Goal: Task Accomplishment & Management: Manage account settings

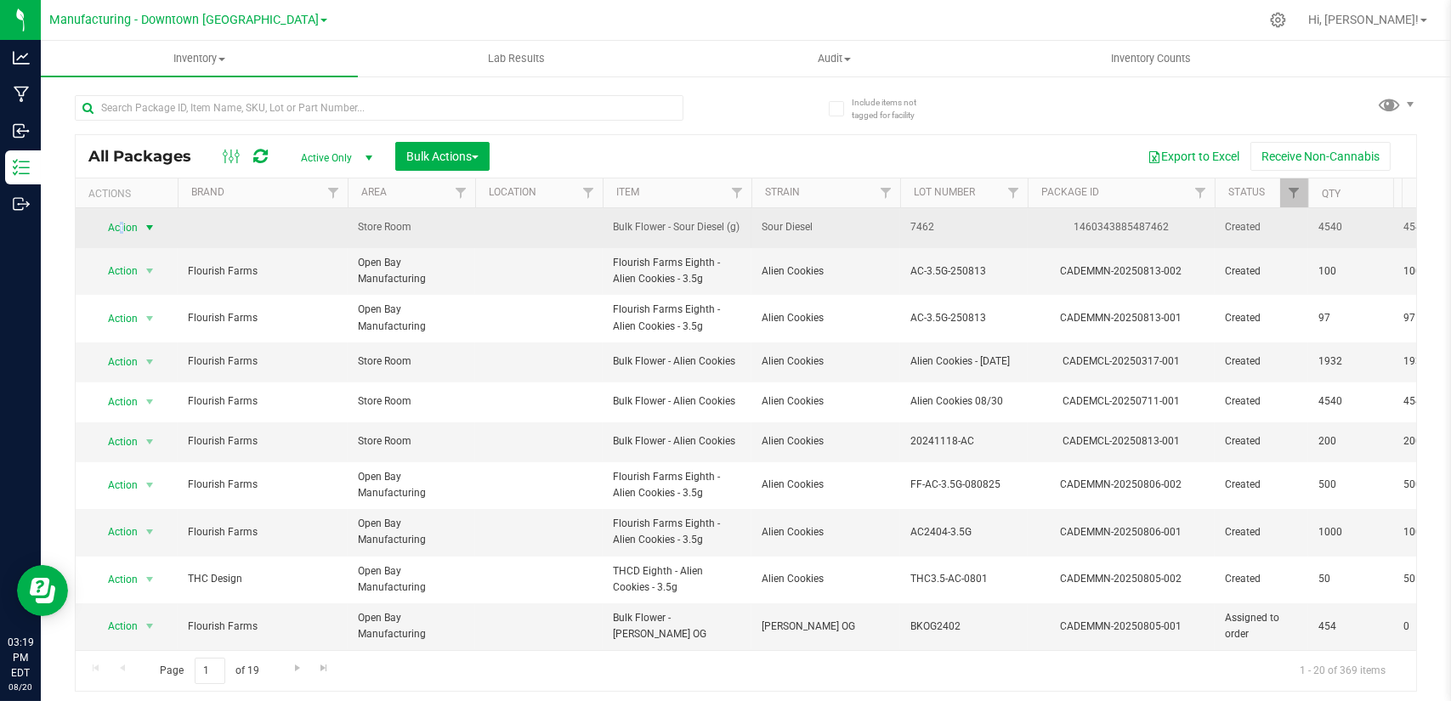
drag, startPoint x: 143, startPoint y: 228, endPoint x: 122, endPoint y: 223, distance: 21.9
click at [122, 223] on span "Action" at bounding box center [116, 228] width 46 height 24
click at [135, 224] on span "Action" at bounding box center [116, 228] width 46 height 24
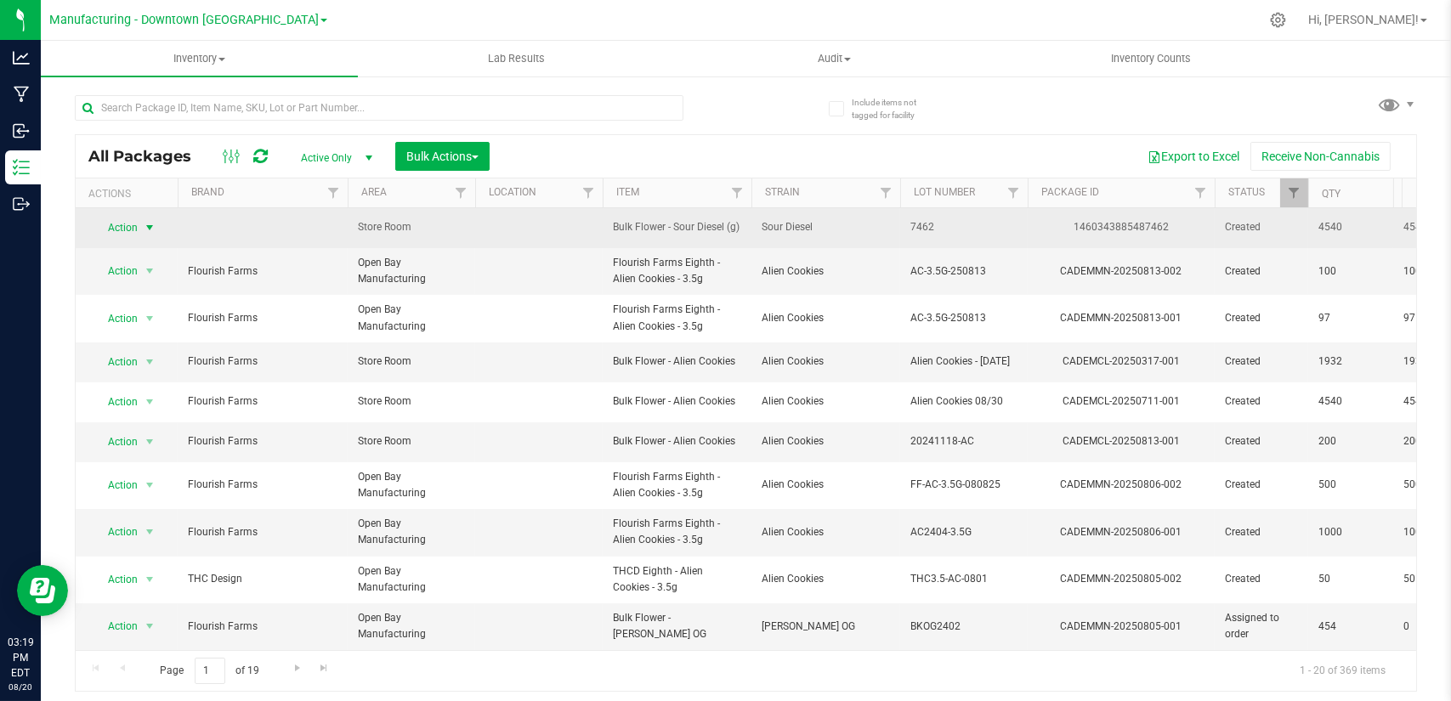
click at [135, 224] on span "Action" at bounding box center [116, 228] width 46 height 24
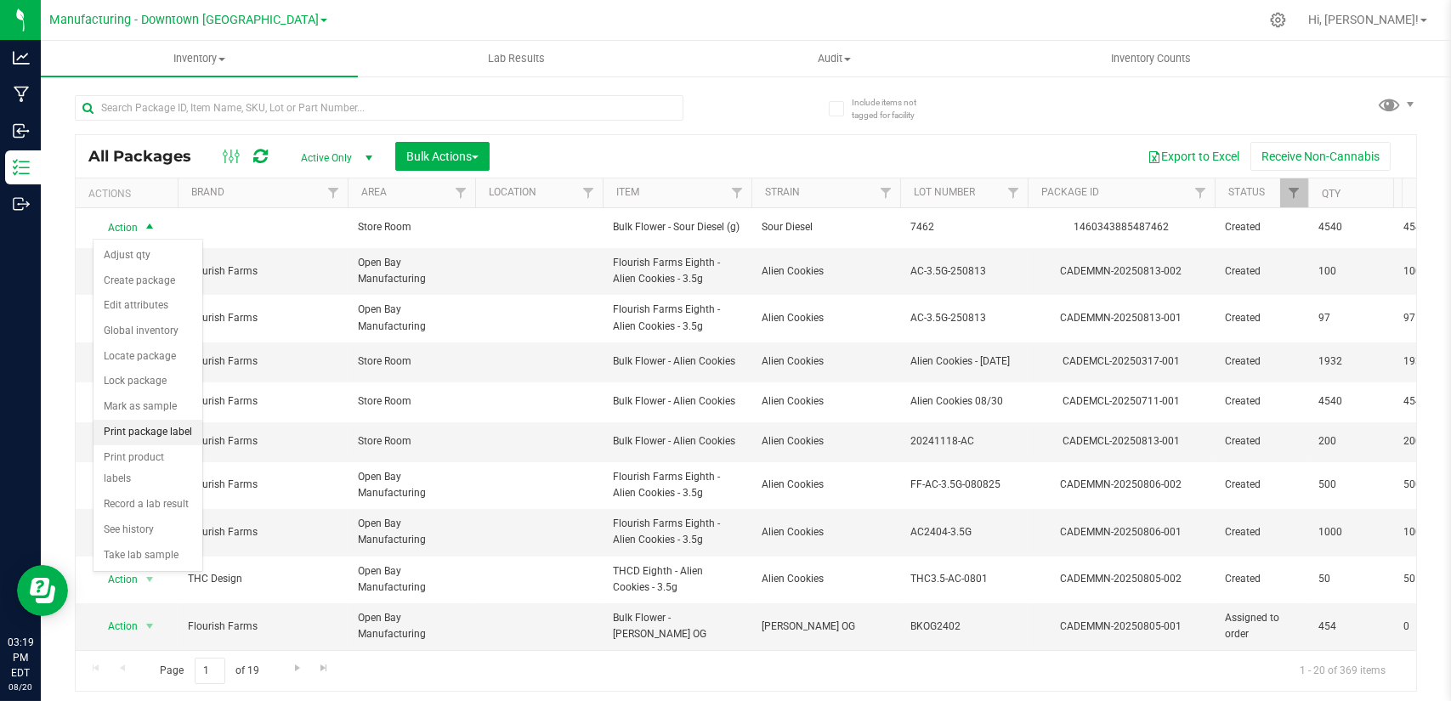
click at [161, 434] on li "Print package label" at bounding box center [148, 433] width 109 height 26
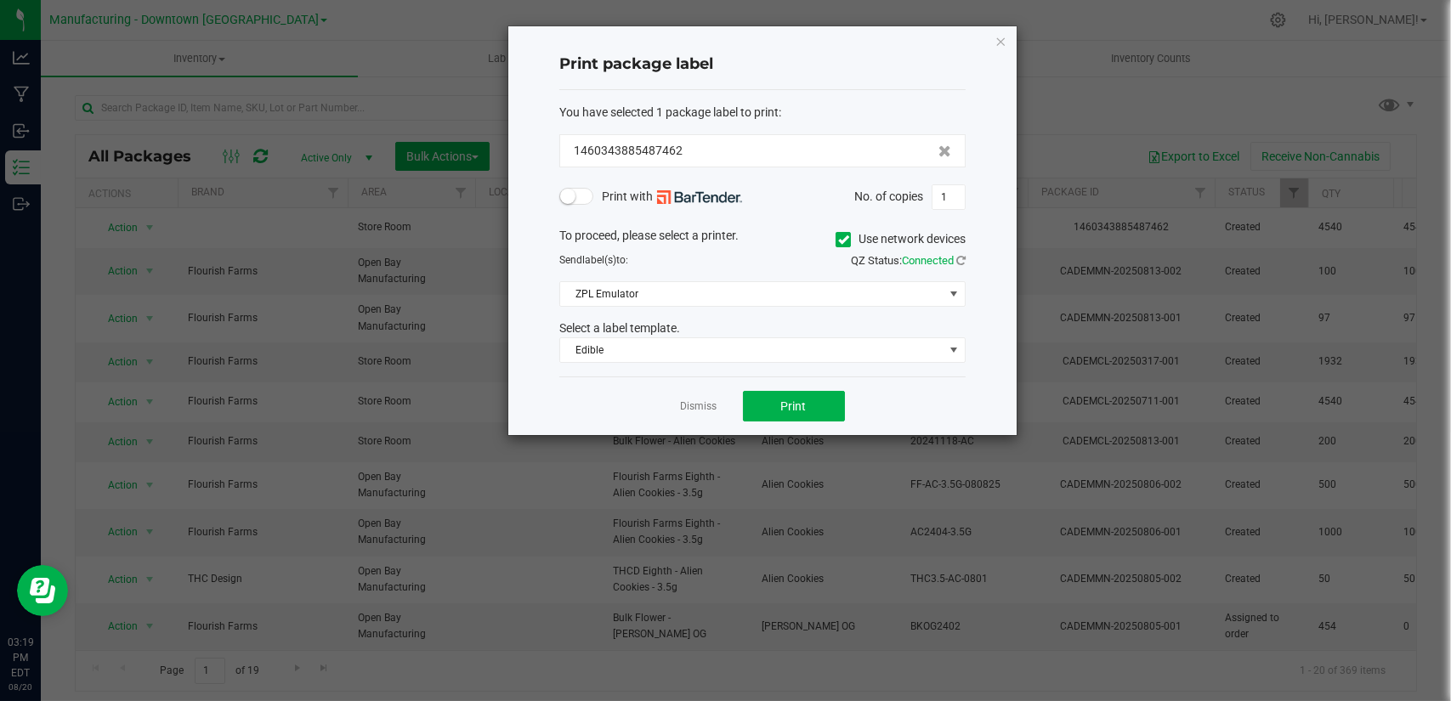
click at [585, 201] on div "Print with No. of copies 1" at bounding box center [762, 197] width 406 height 26
click at [585, 201] on span at bounding box center [576, 196] width 34 height 17
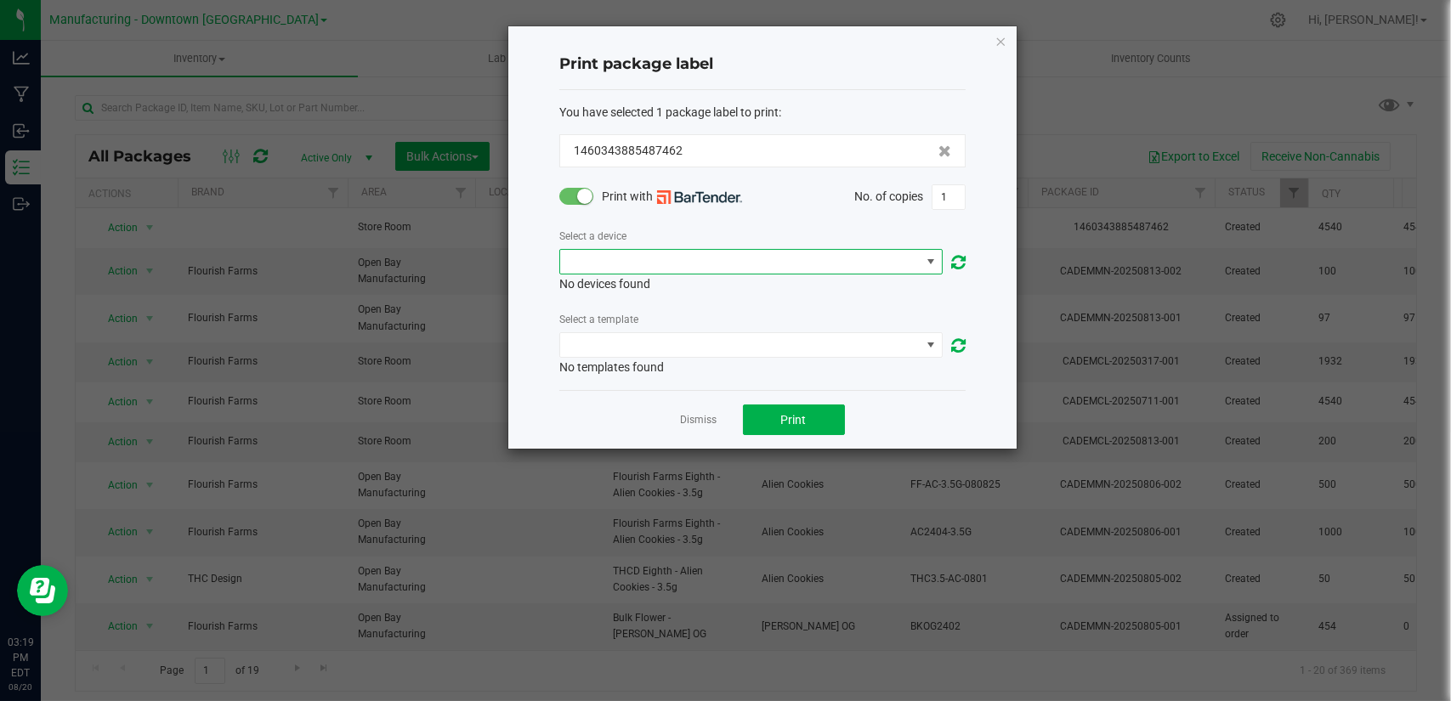
click at [651, 260] on span "NO DATA FOUND" at bounding box center [740, 262] width 360 height 24
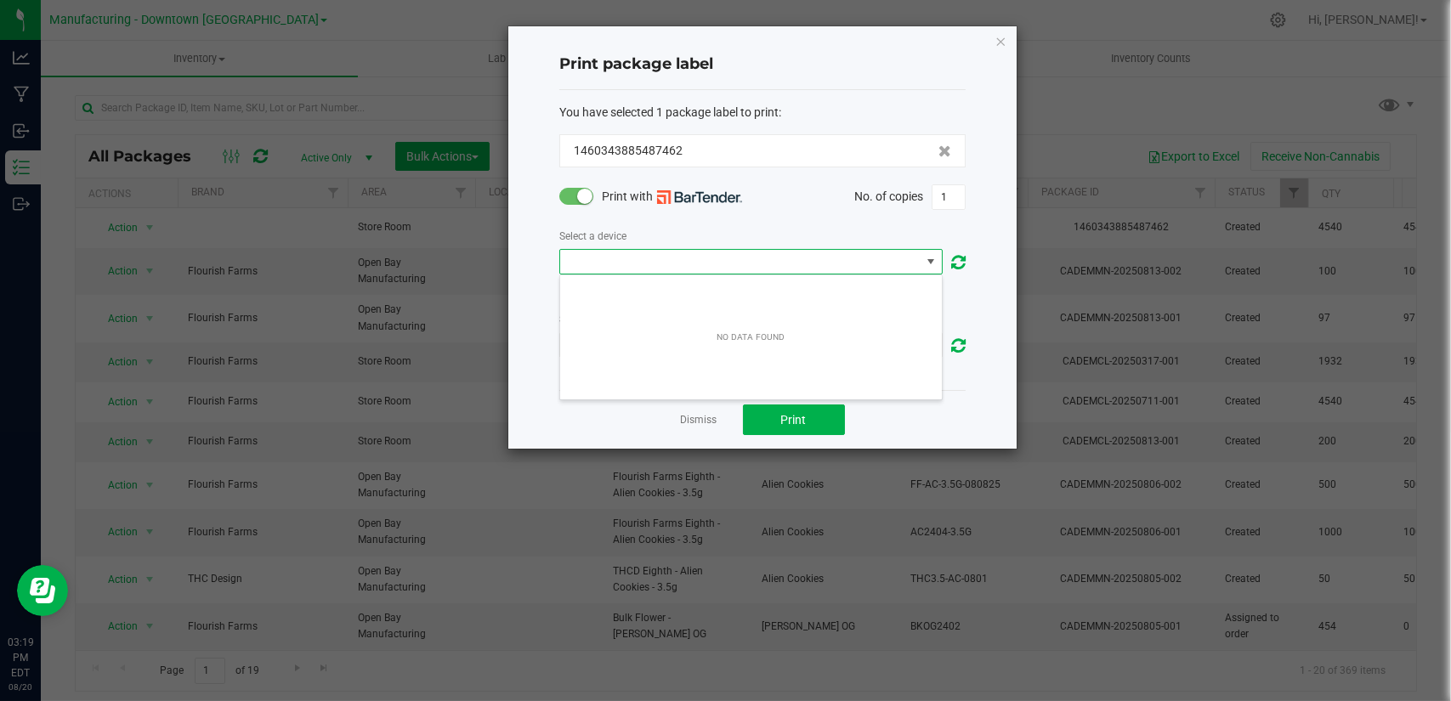
scroll to position [25, 383]
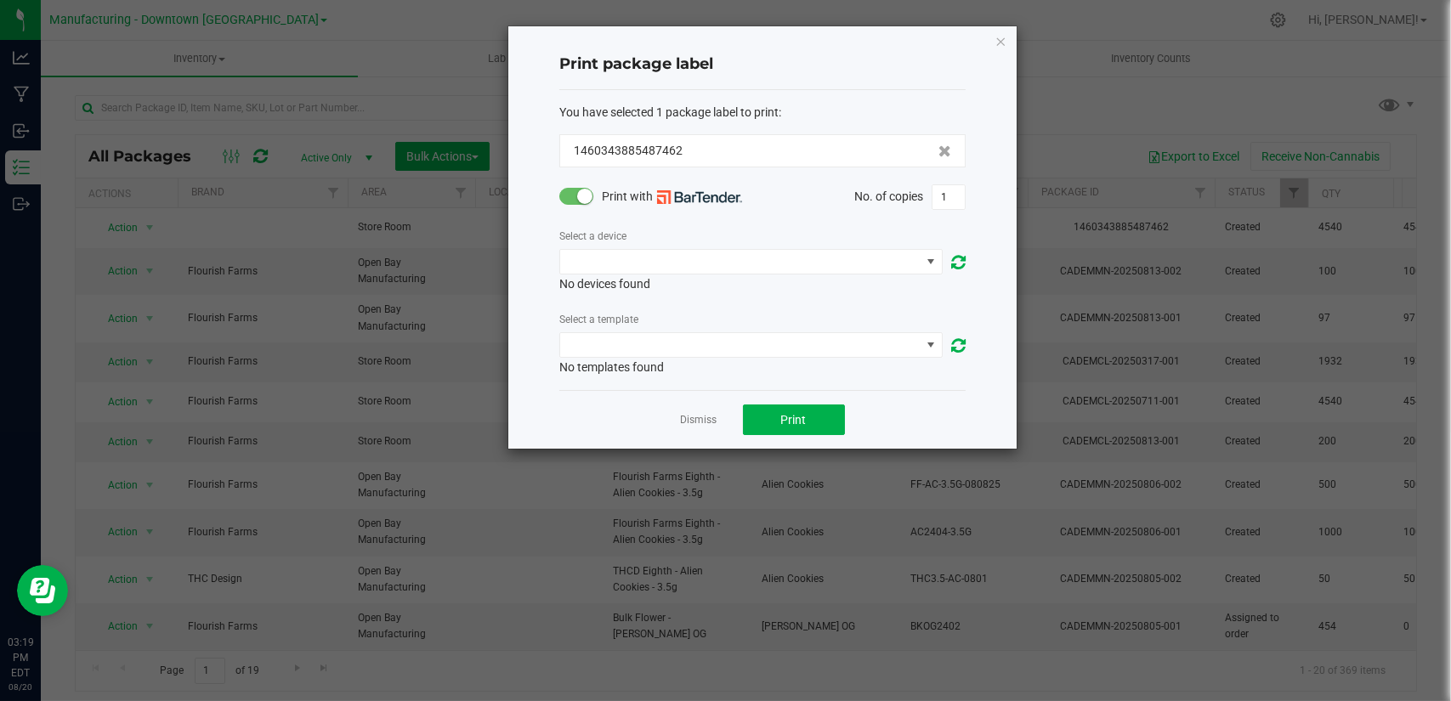
click at [963, 264] on div "Print package label You have selected 1 package label to print : 14603438854874…" at bounding box center [762, 237] width 508 height 422
click at [963, 264] on icon at bounding box center [958, 262] width 14 height 17
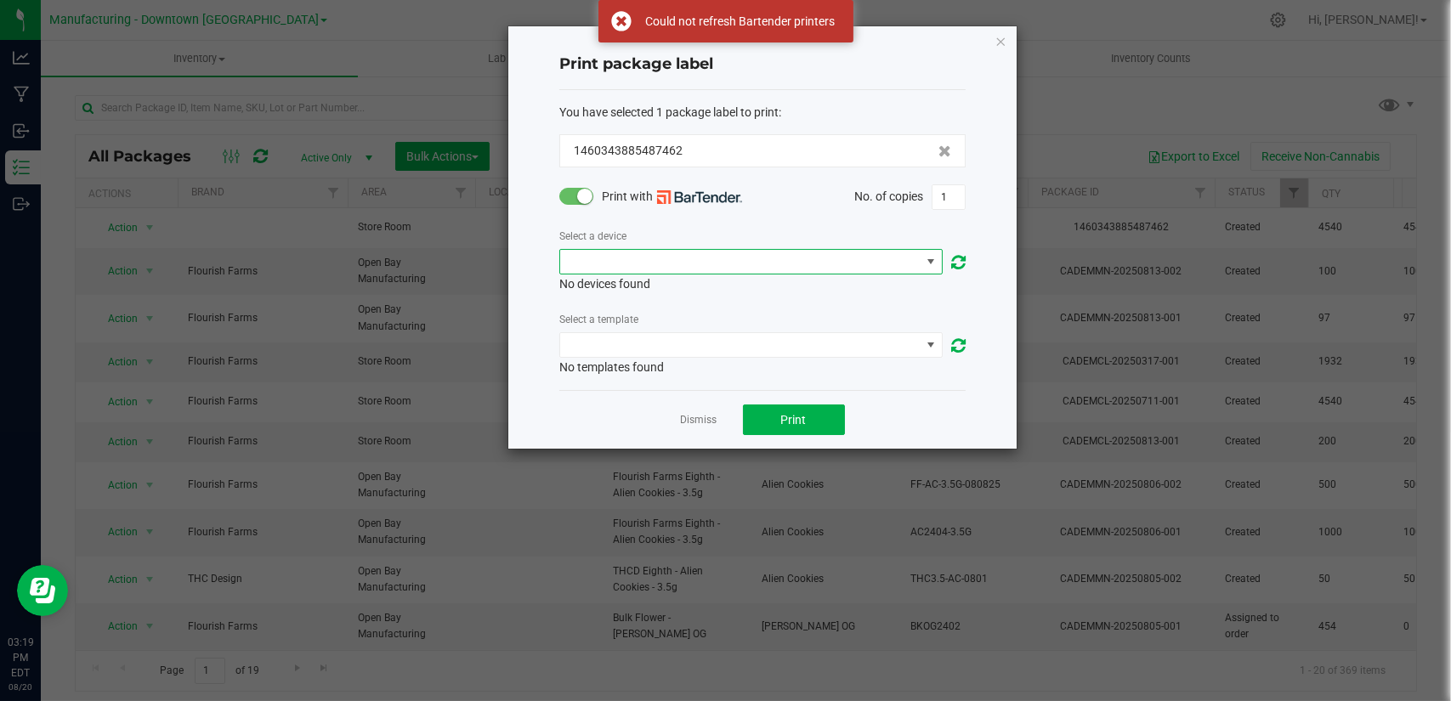
click at [893, 264] on span "NO DATA FOUND" at bounding box center [740, 262] width 360 height 24
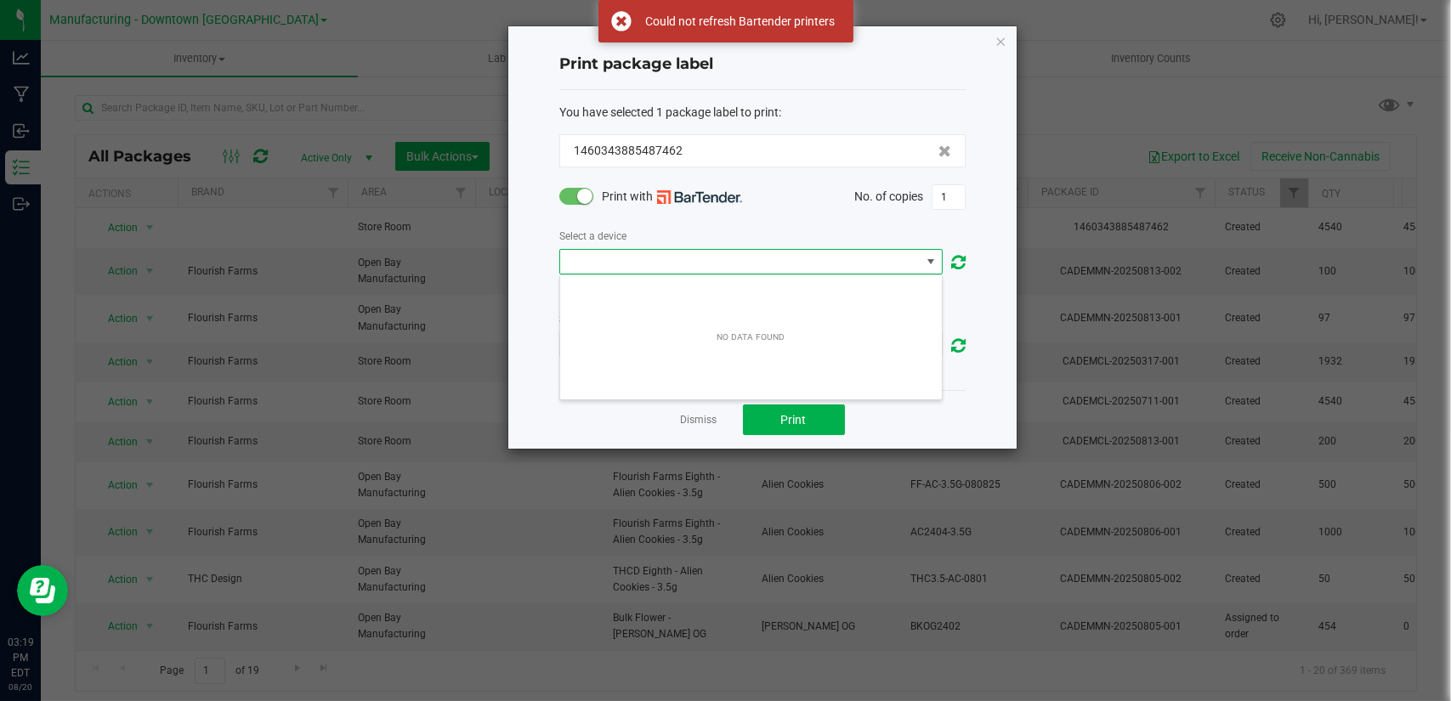
click at [893, 264] on span "NO DATA FOUND" at bounding box center [740, 262] width 360 height 24
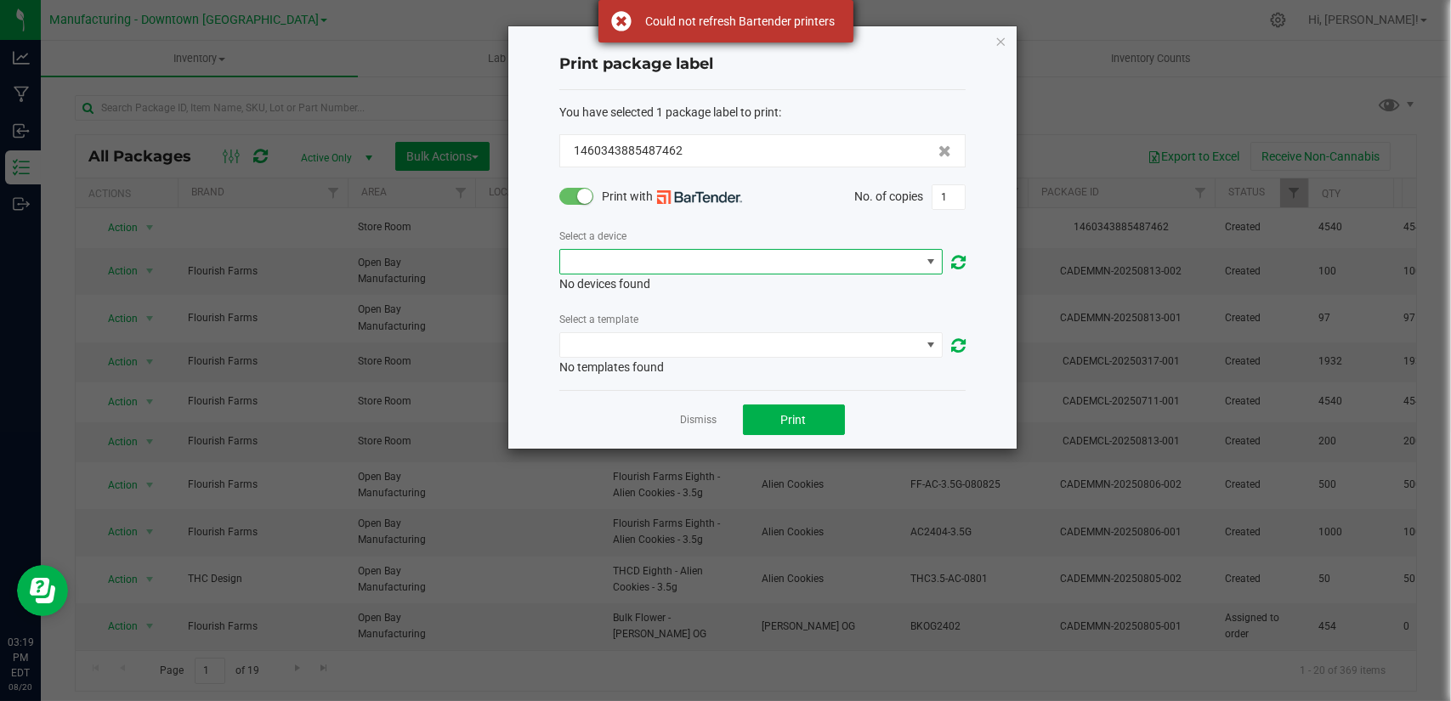
click at [821, 17] on div "Could not refresh Bartender printers" at bounding box center [741, 21] width 200 height 17
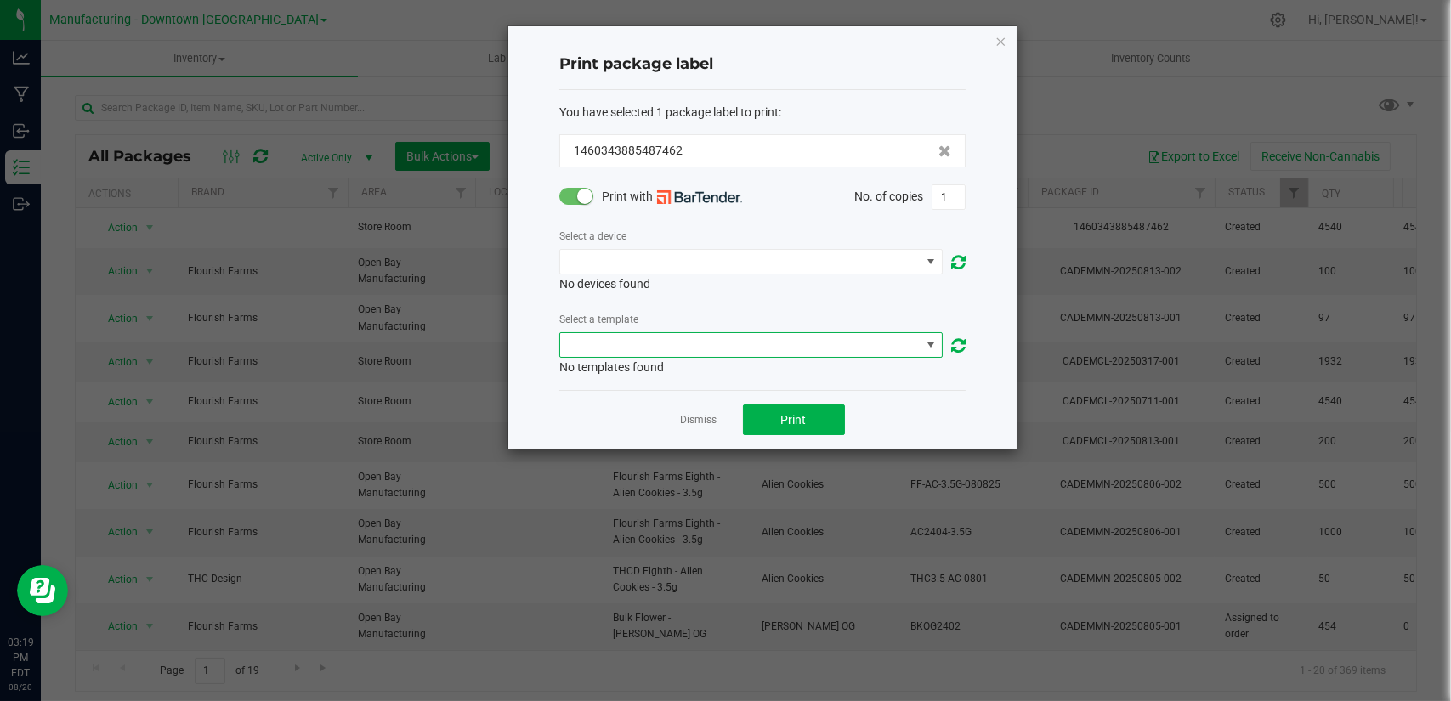
click at [831, 348] on span "NO DATA FOUND" at bounding box center [740, 345] width 360 height 24
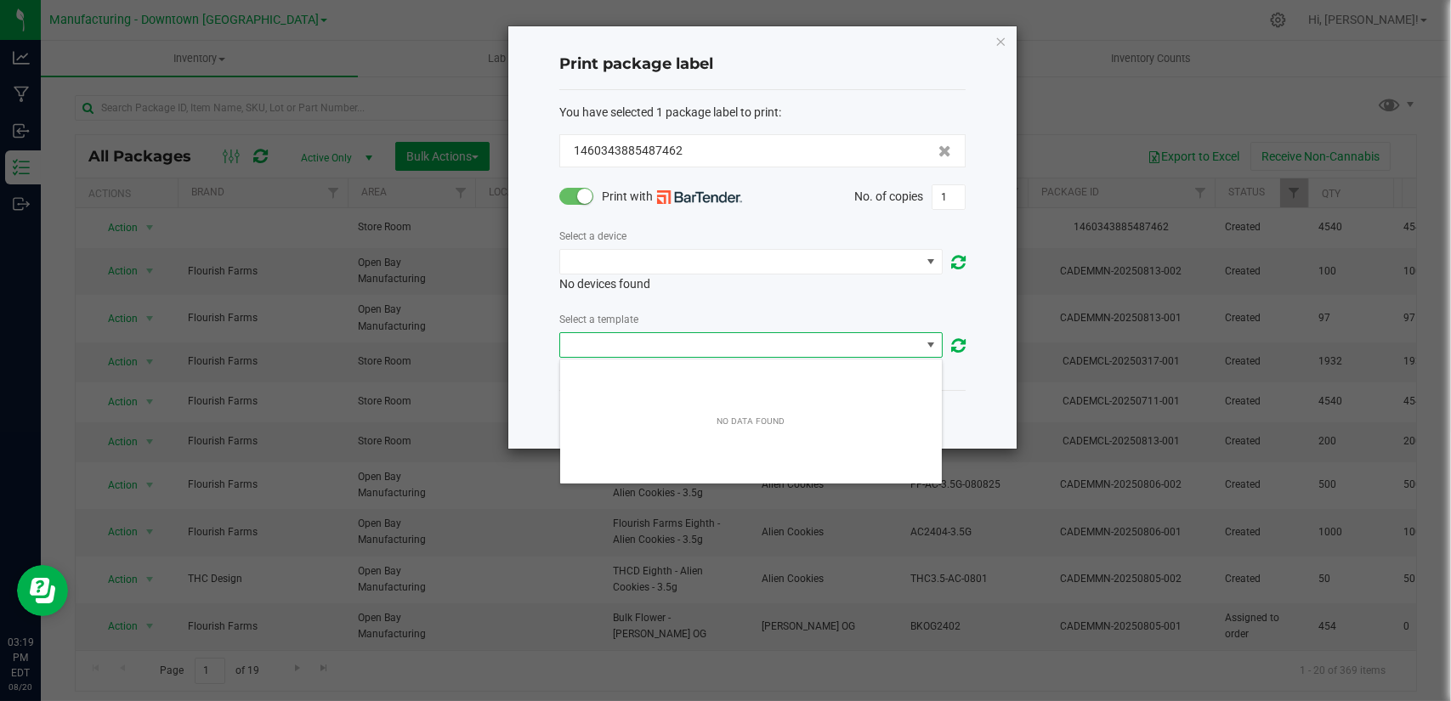
click at [831, 348] on span "NO DATA FOUND" at bounding box center [740, 345] width 360 height 24
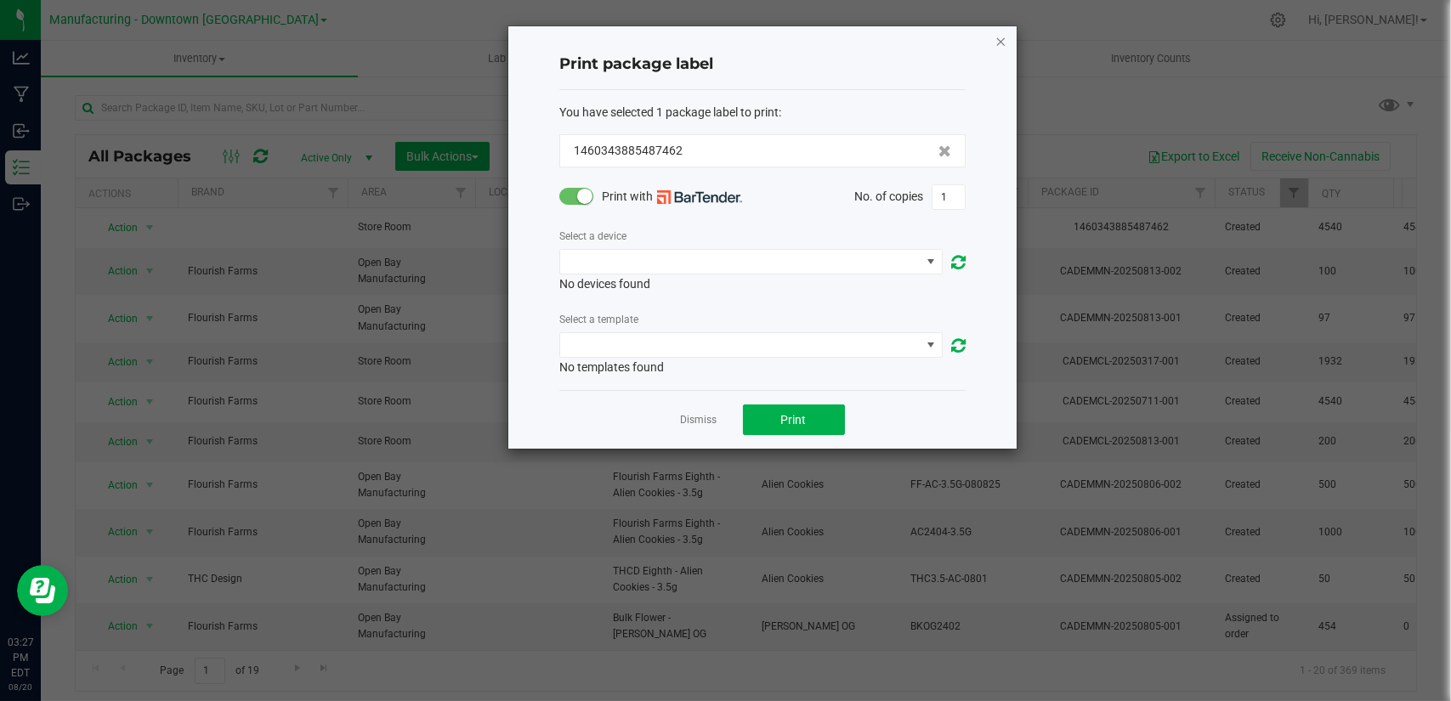
click at [1004, 47] on icon "button" at bounding box center [1001, 41] width 12 height 20
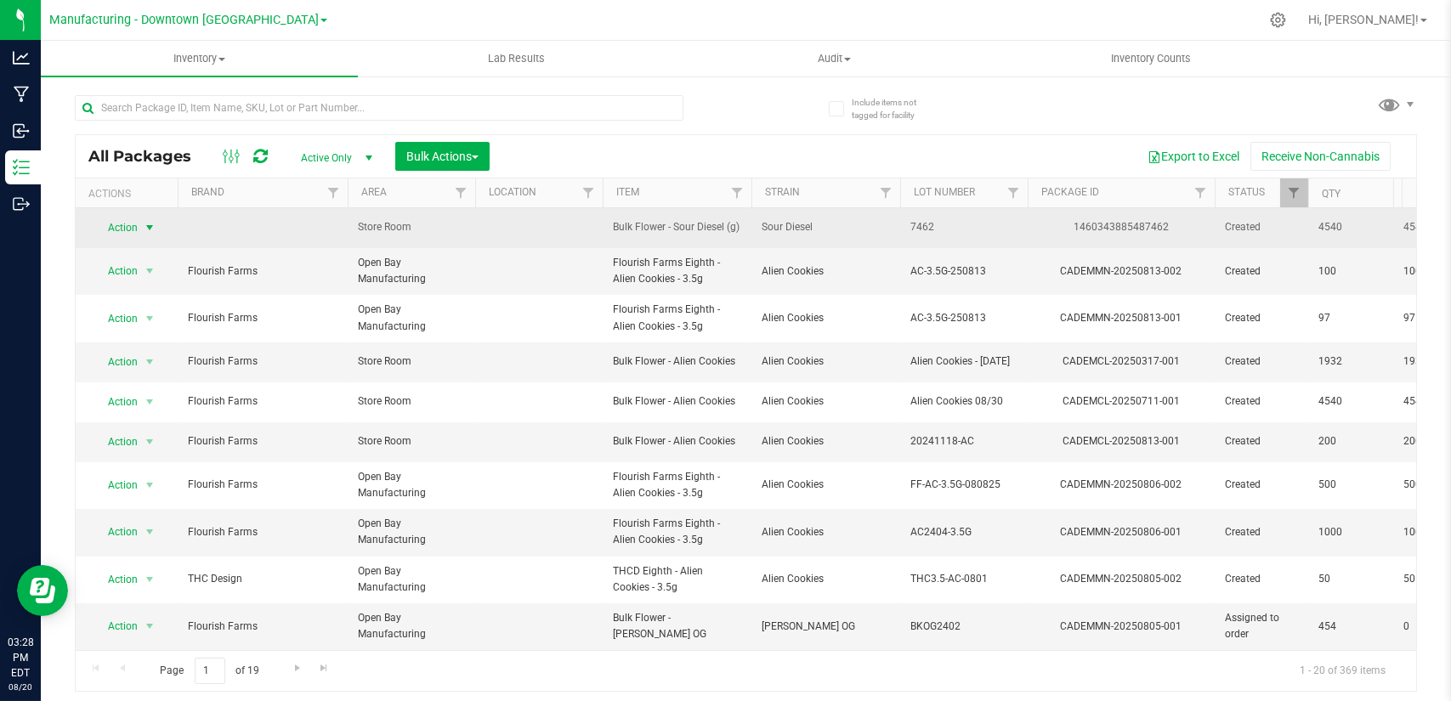
click at [143, 224] on span "select" at bounding box center [150, 228] width 14 height 14
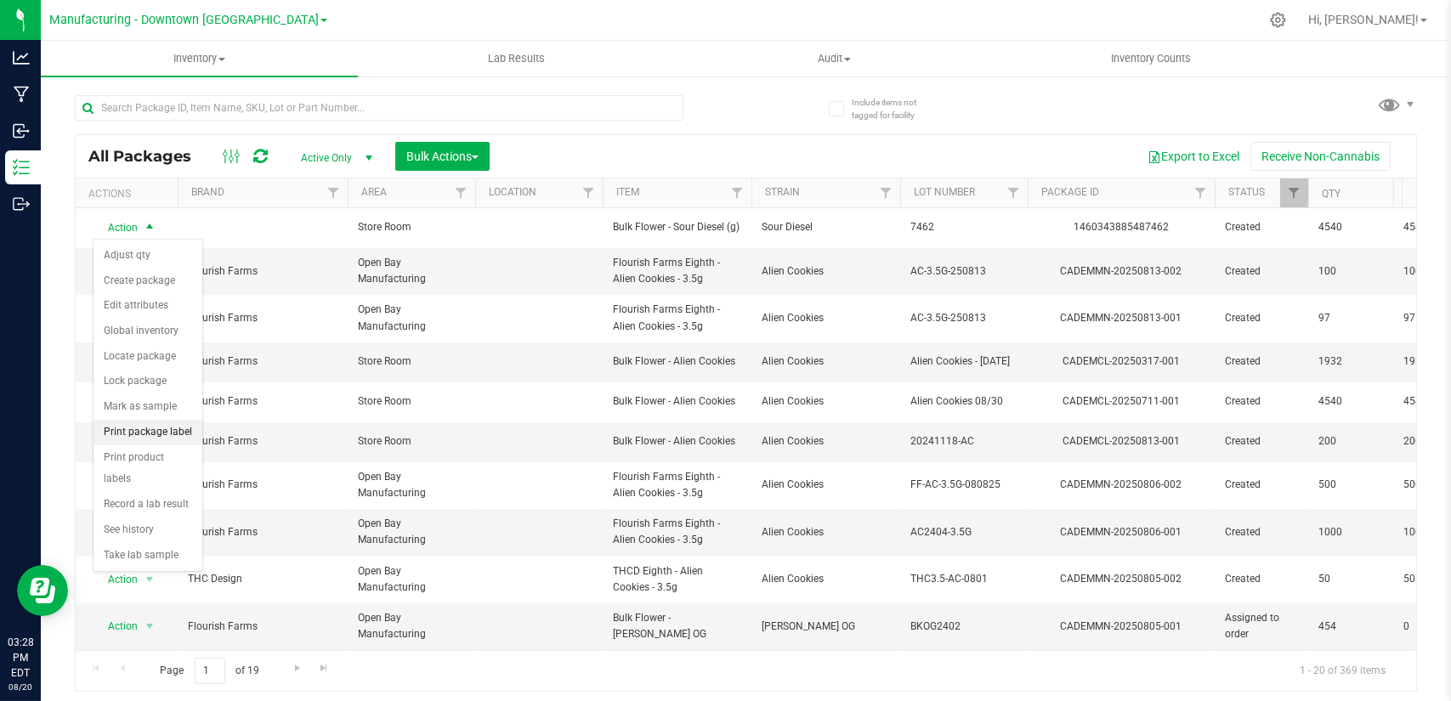
click at [156, 428] on li "Print package label" at bounding box center [148, 433] width 109 height 26
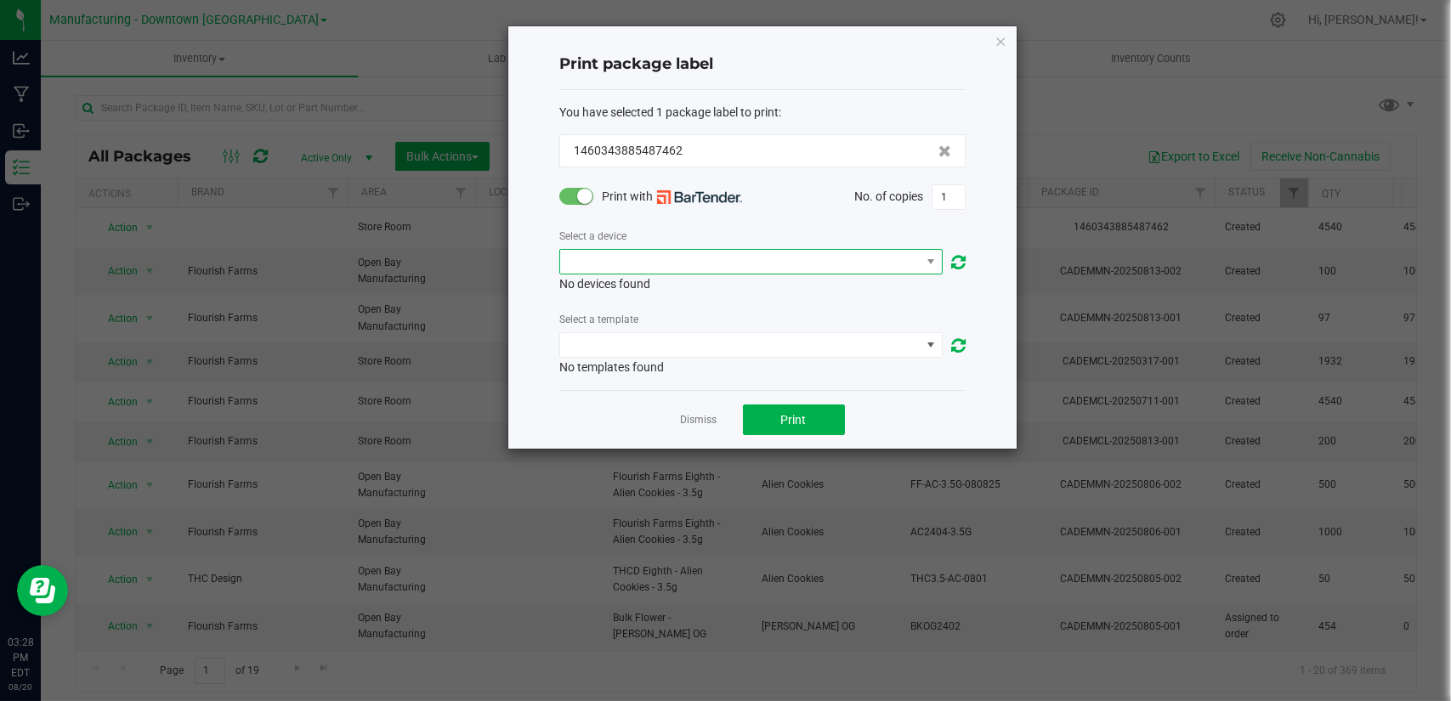
click at [632, 256] on span "NO DATA FOUND" at bounding box center [740, 262] width 360 height 24
drag, startPoint x: 968, startPoint y: 232, endPoint x: 956, endPoint y: 257, distance: 27.4
click at [956, 257] on div "Print package label You have selected 1 package label to print : 14603438854874…" at bounding box center [762, 237] width 508 height 422
click at [956, 257] on icon at bounding box center [958, 262] width 14 height 17
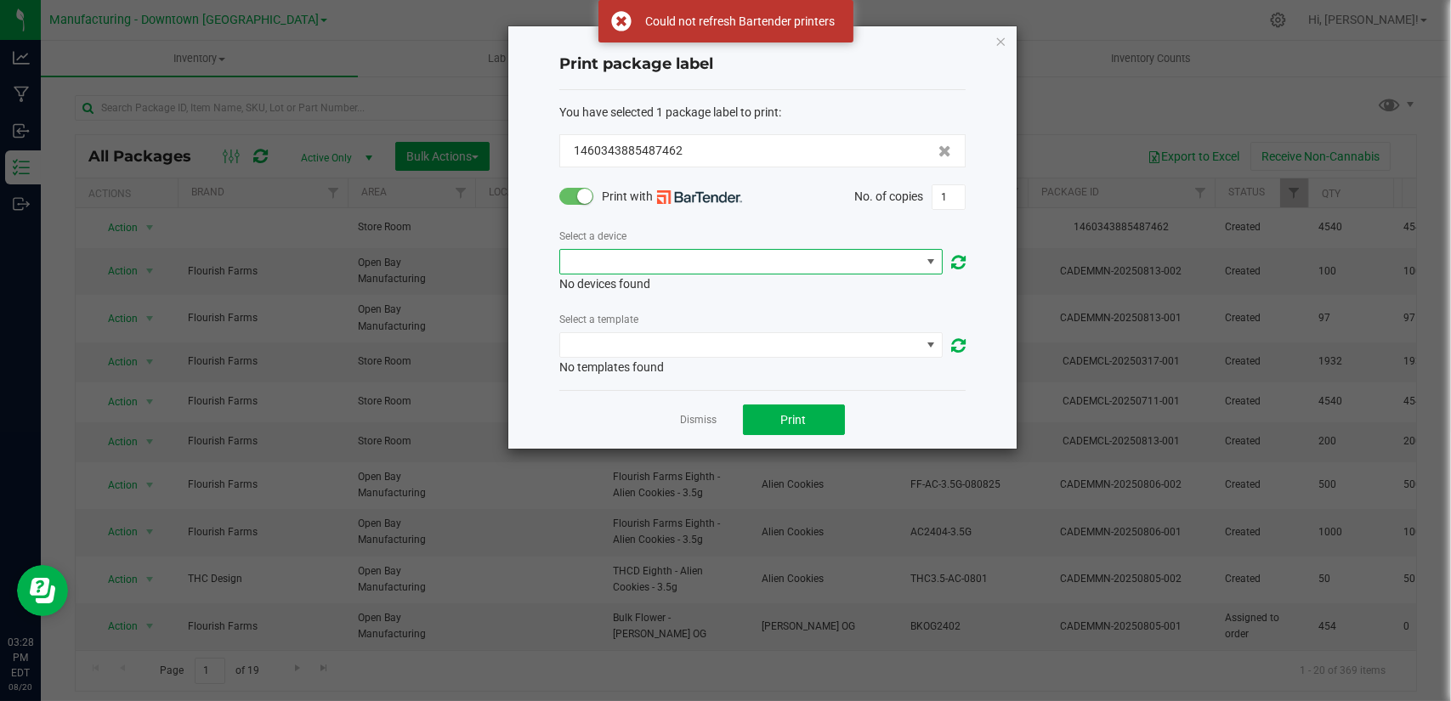
click at [925, 258] on span "NO DATA FOUND" at bounding box center [931, 262] width 14 height 14
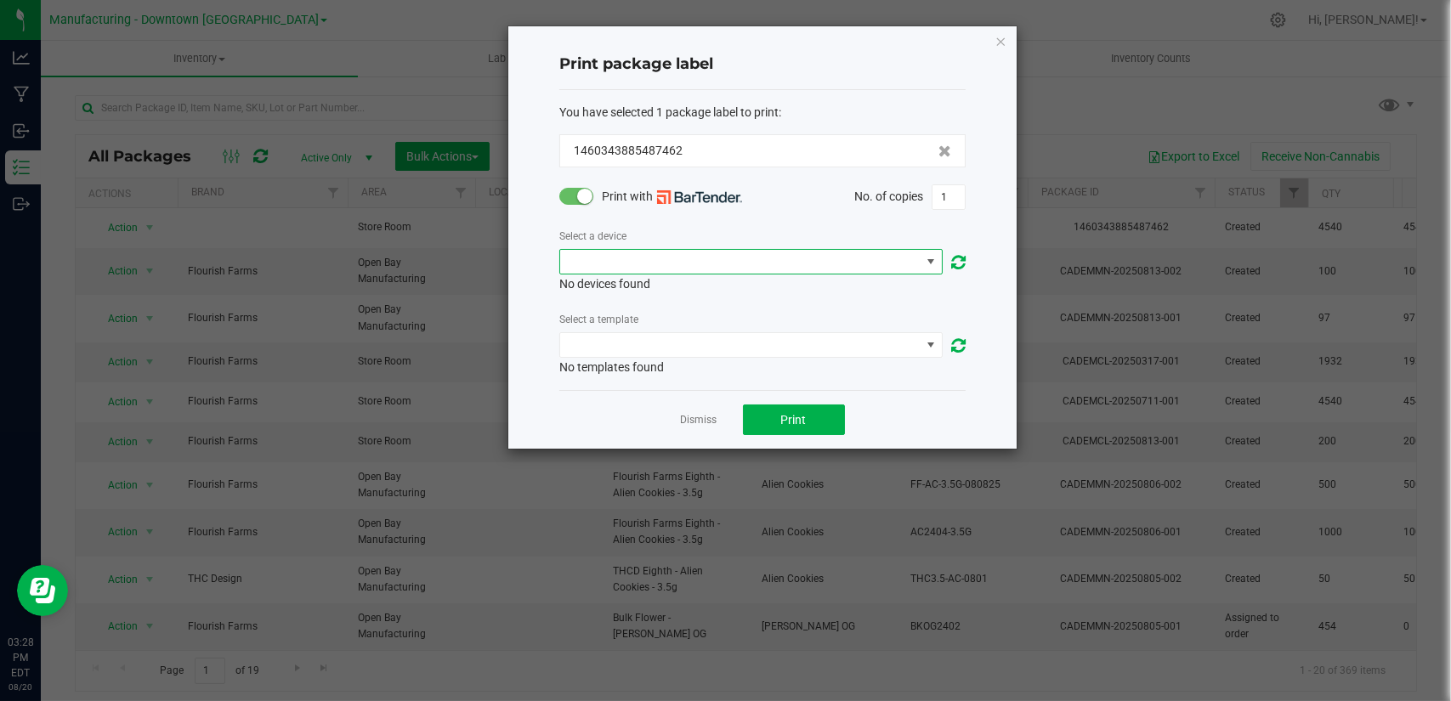
click at [938, 271] on span "NO DATA FOUND" at bounding box center [931, 262] width 21 height 24
click at [978, 227] on div "Print package label You have selected 1 package label to print : 14603438854874…" at bounding box center [762, 237] width 508 height 422
click at [952, 263] on icon at bounding box center [958, 262] width 14 height 17
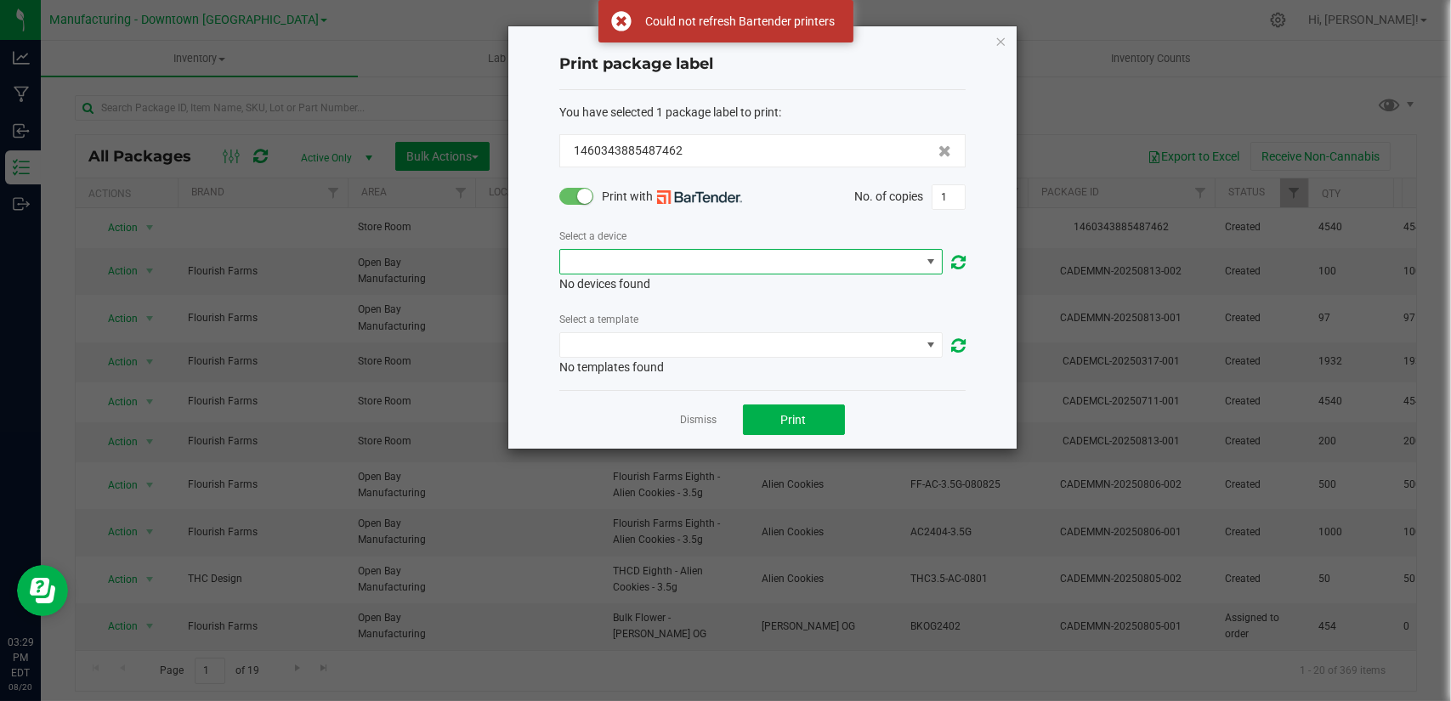
click at [922, 264] on span "NO DATA FOUND" at bounding box center [931, 262] width 21 height 24
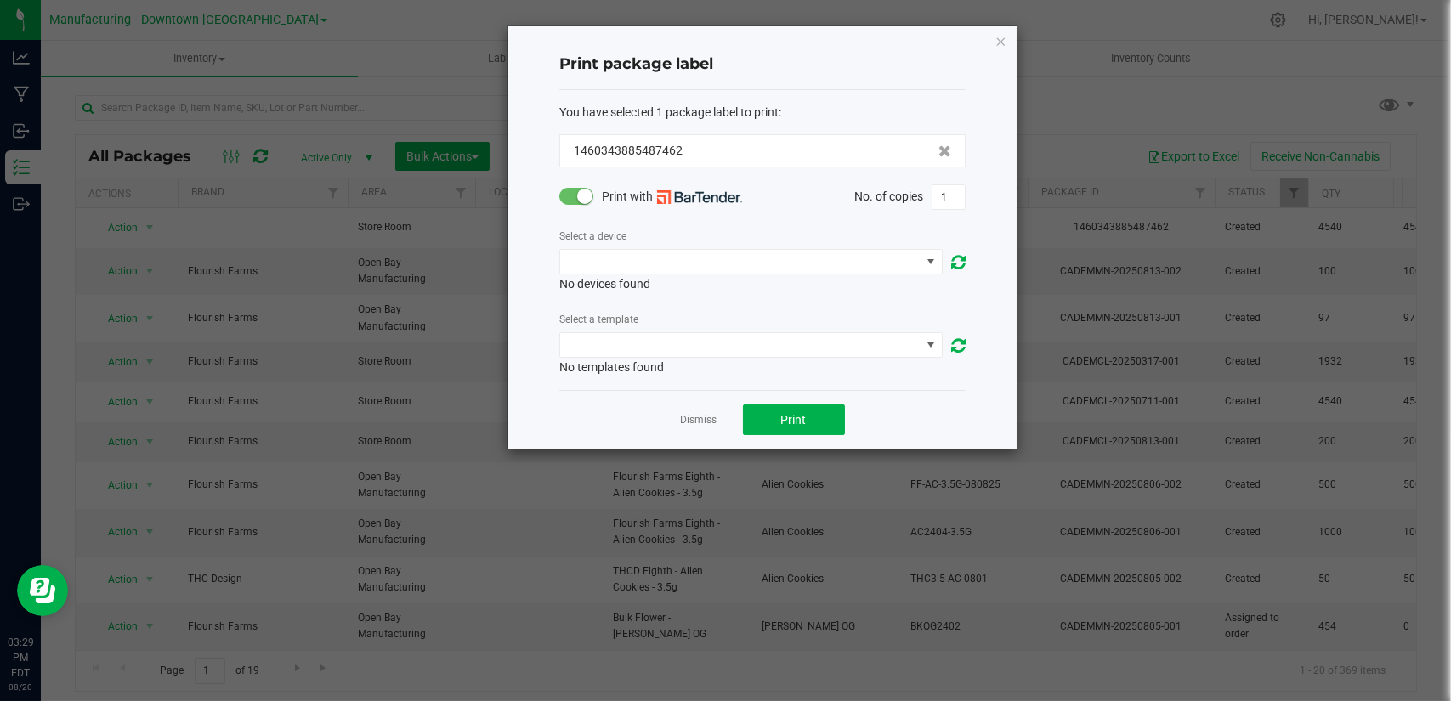
drag, startPoint x: 975, startPoint y: 247, endPoint x: 963, endPoint y: 256, distance: 14.6
click at [963, 256] on div "Print package label You have selected 1 package label to print : 14603438854874…" at bounding box center [762, 237] width 508 height 422
click at [963, 256] on icon at bounding box center [958, 262] width 14 height 17
drag, startPoint x: 652, startPoint y: 326, endPoint x: 662, endPoint y: 334, distance: 12.8
click at [662, 334] on div "Select a template No templates found" at bounding box center [762, 343] width 406 height 66
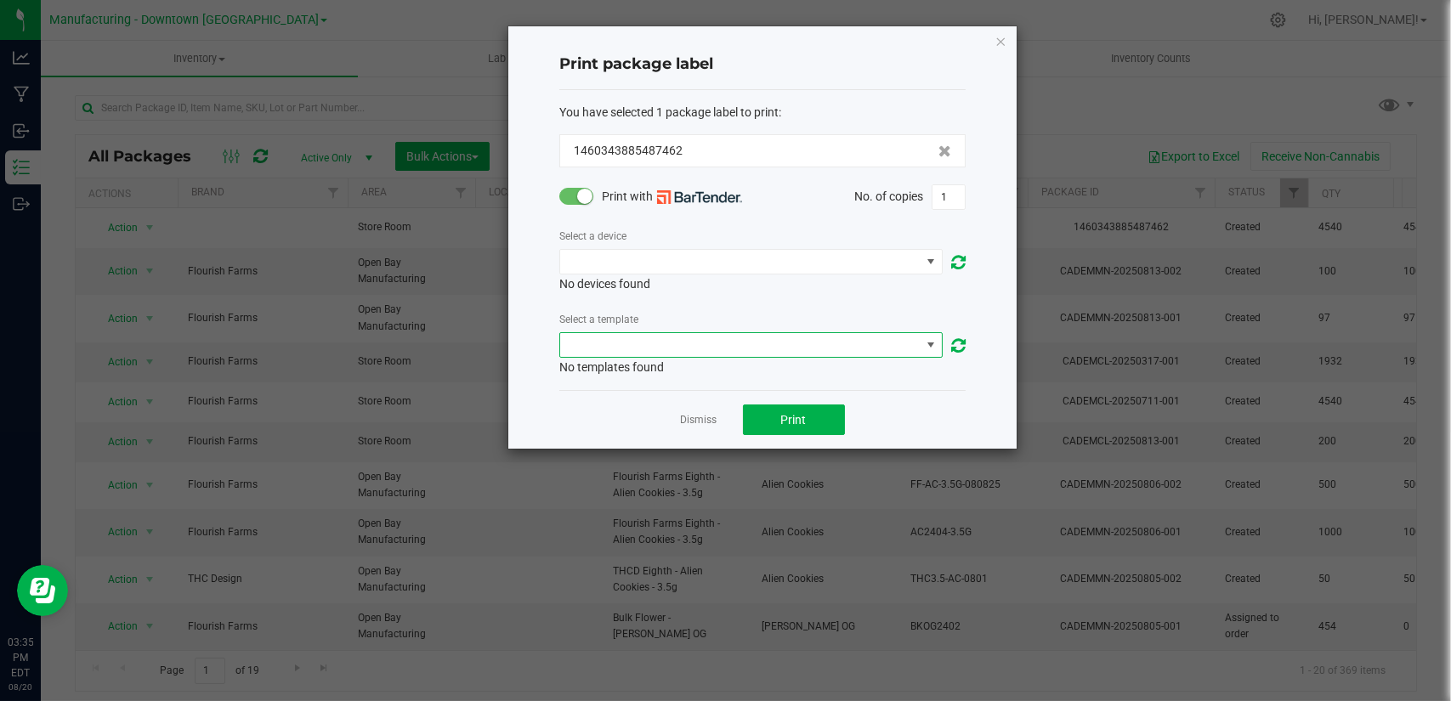
click at [662, 334] on span "NO DATA FOUND" at bounding box center [740, 345] width 360 height 24
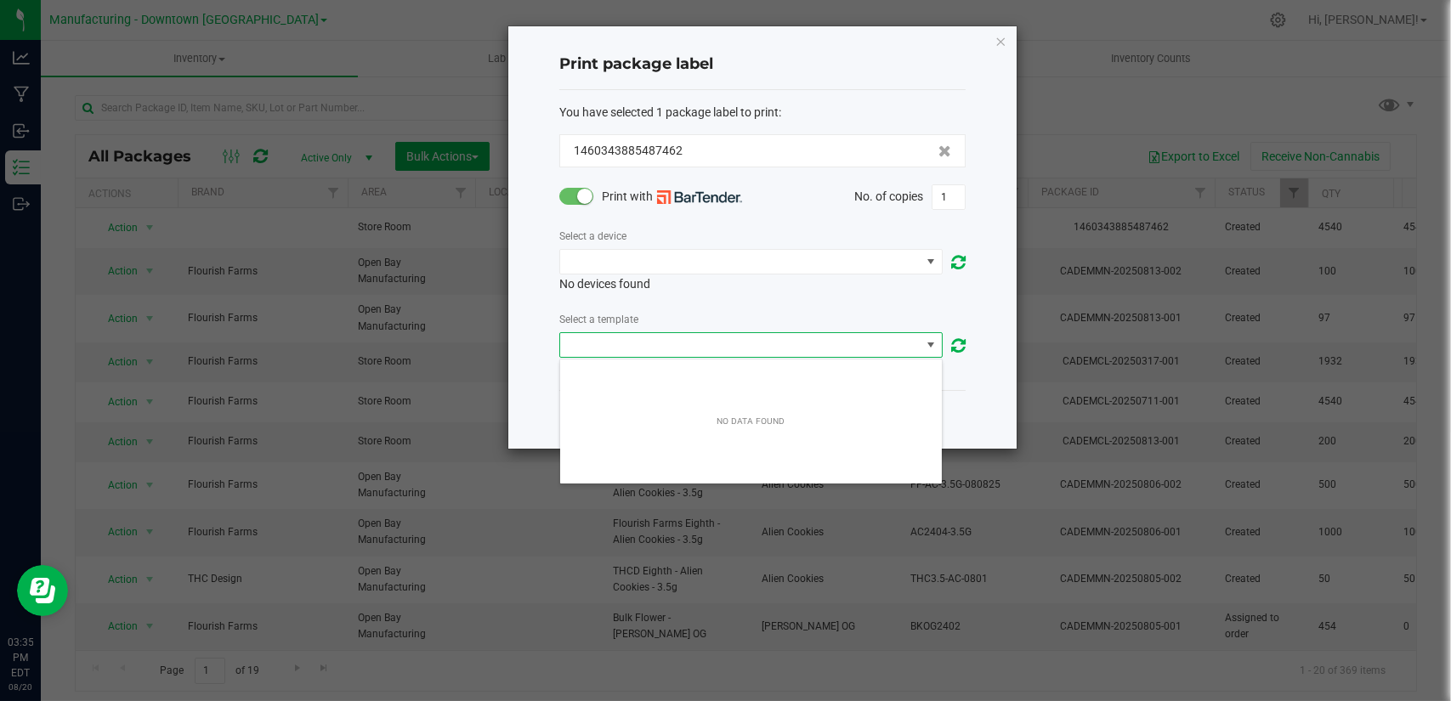
drag, startPoint x: 662, startPoint y: 334, endPoint x: 968, endPoint y: 349, distance: 306.4
click at [968, 349] on div "Print package label You have selected 1 package label to print : 14603438854874…" at bounding box center [762, 237] width 508 height 422
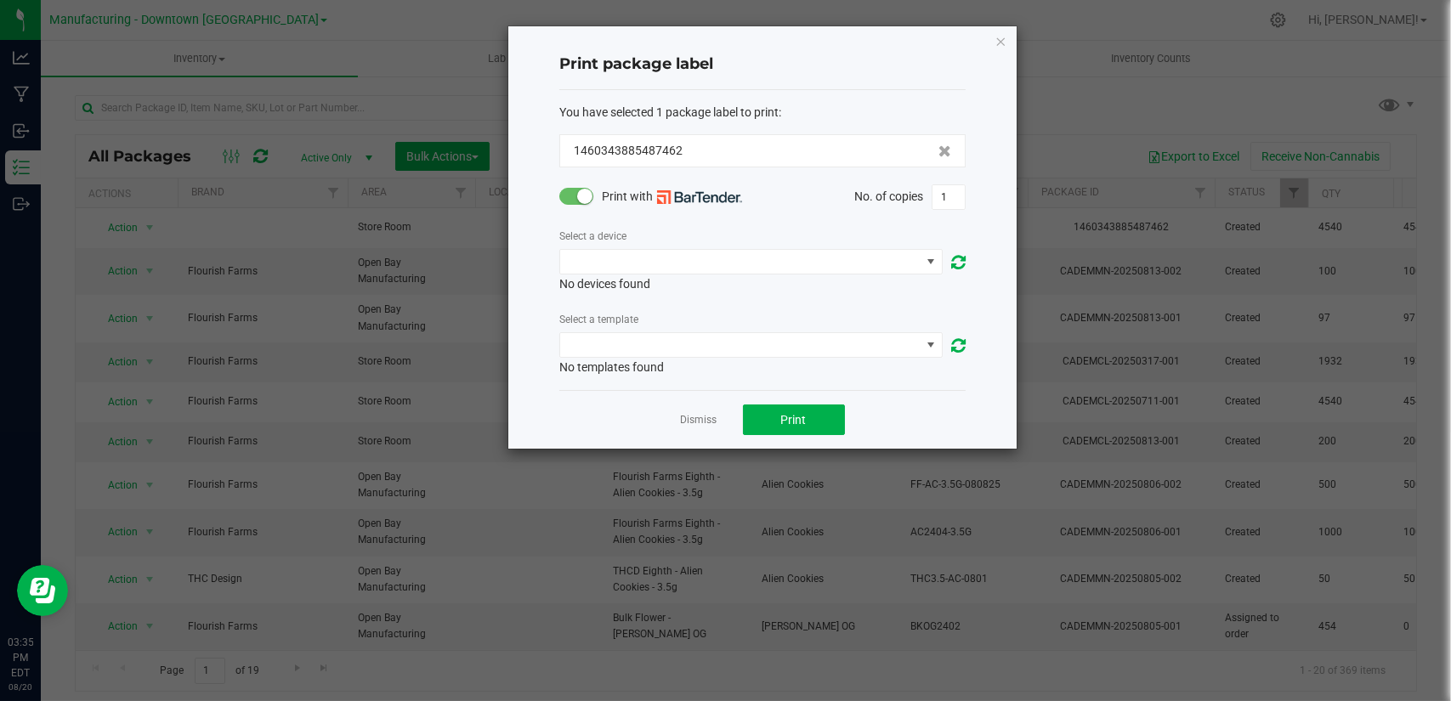
click at [963, 348] on icon at bounding box center [958, 345] width 14 height 17
click at [958, 347] on icon at bounding box center [958, 345] width 14 height 17
click at [949, 338] on div at bounding box center [762, 345] width 406 height 27
click at [953, 339] on icon at bounding box center [958, 345] width 14 height 17
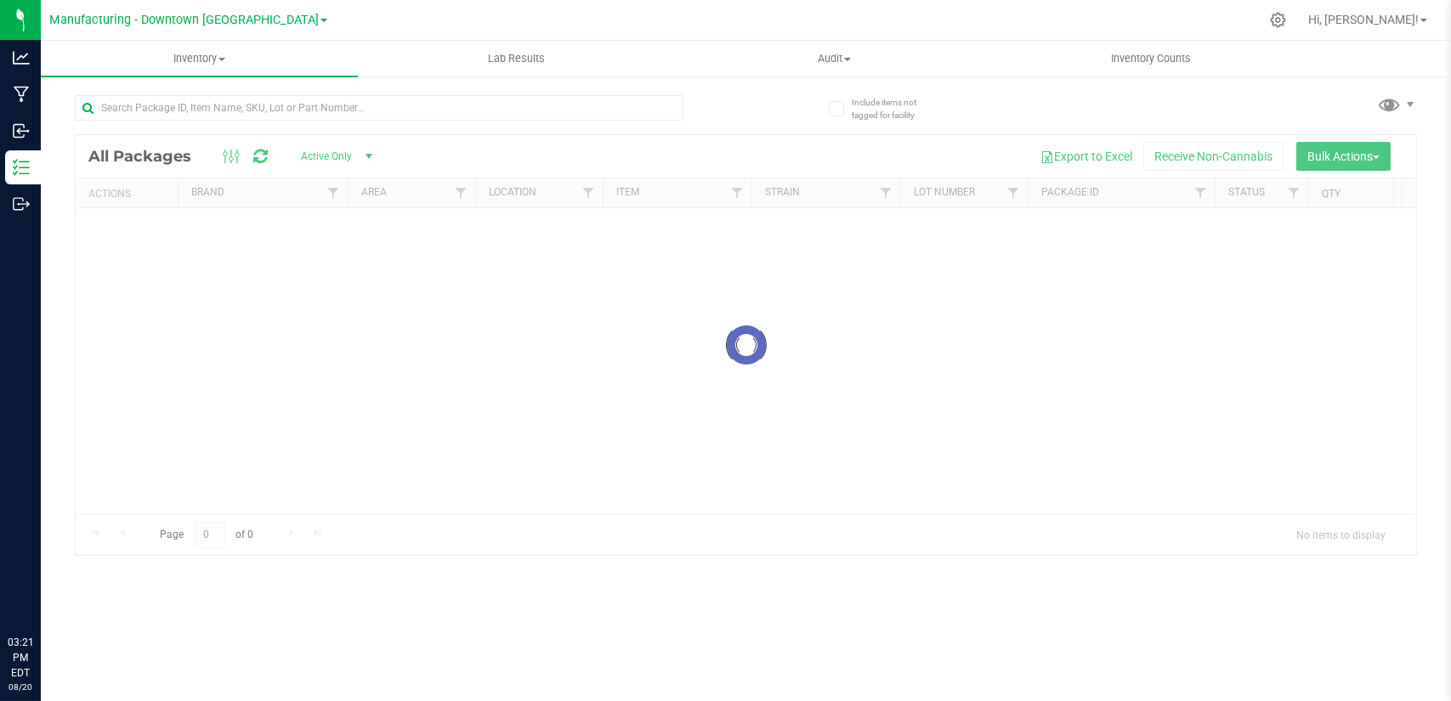
click at [1407, 23] on span "Hi, [PERSON_NAME]!" at bounding box center [1363, 20] width 111 height 14
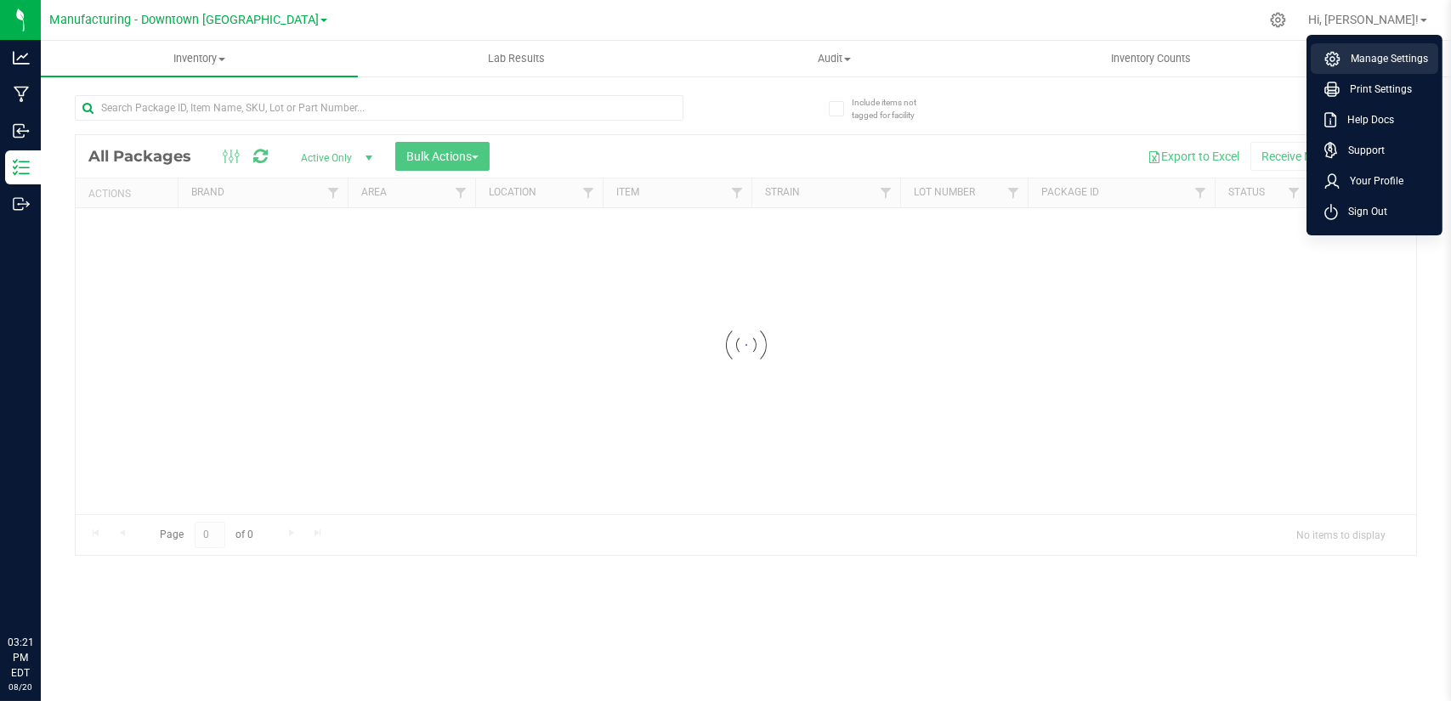
click at [1400, 49] on li "Manage Settings" at bounding box center [1375, 58] width 128 height 31
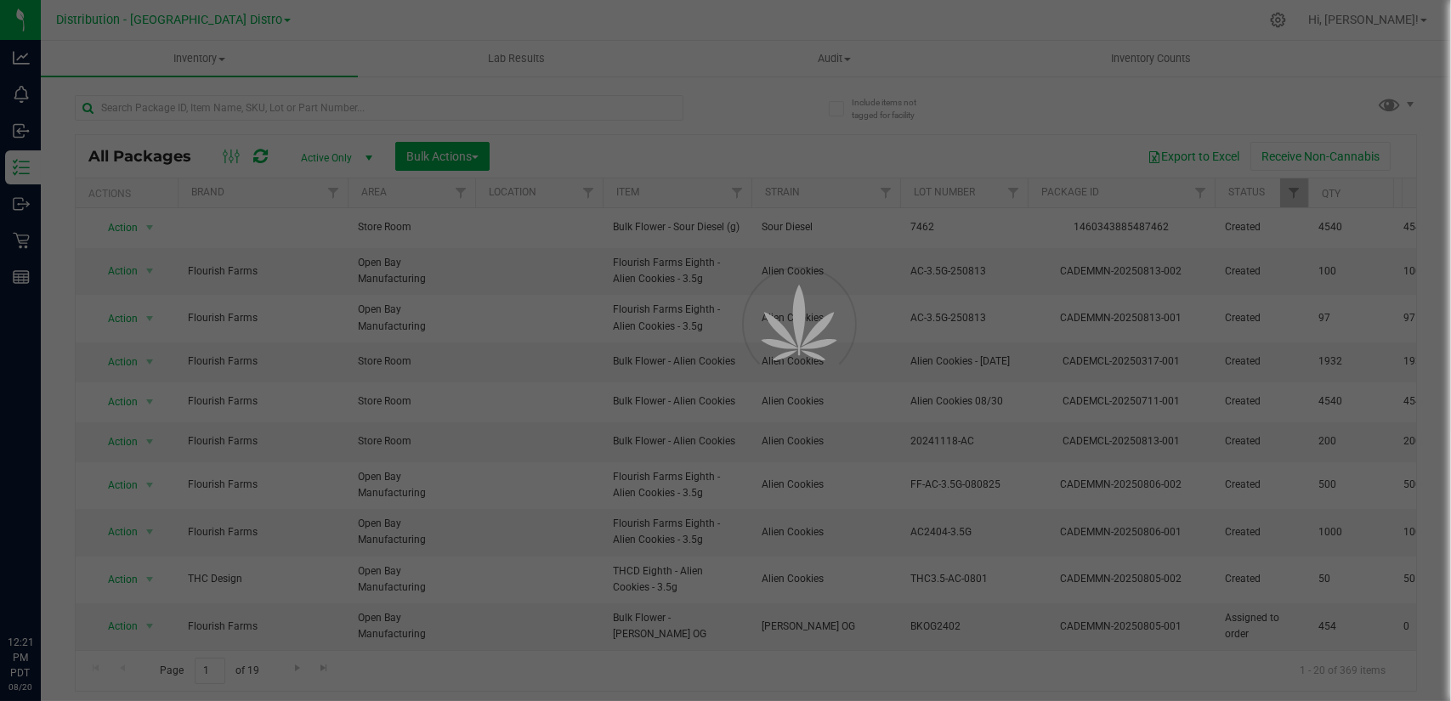
type input "[DATE]"
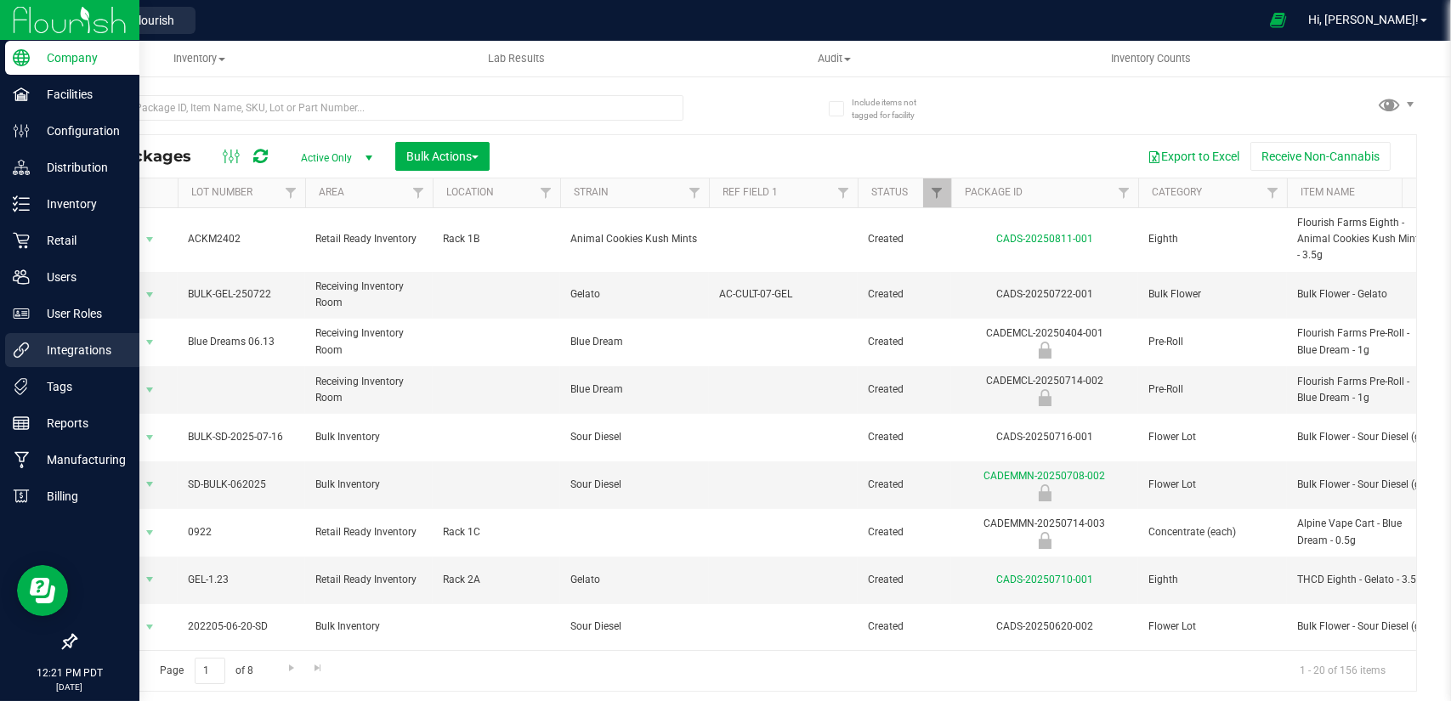
click at [83, 339] on div "Integrations" at bounding box center [72, 350] width 134 height 34
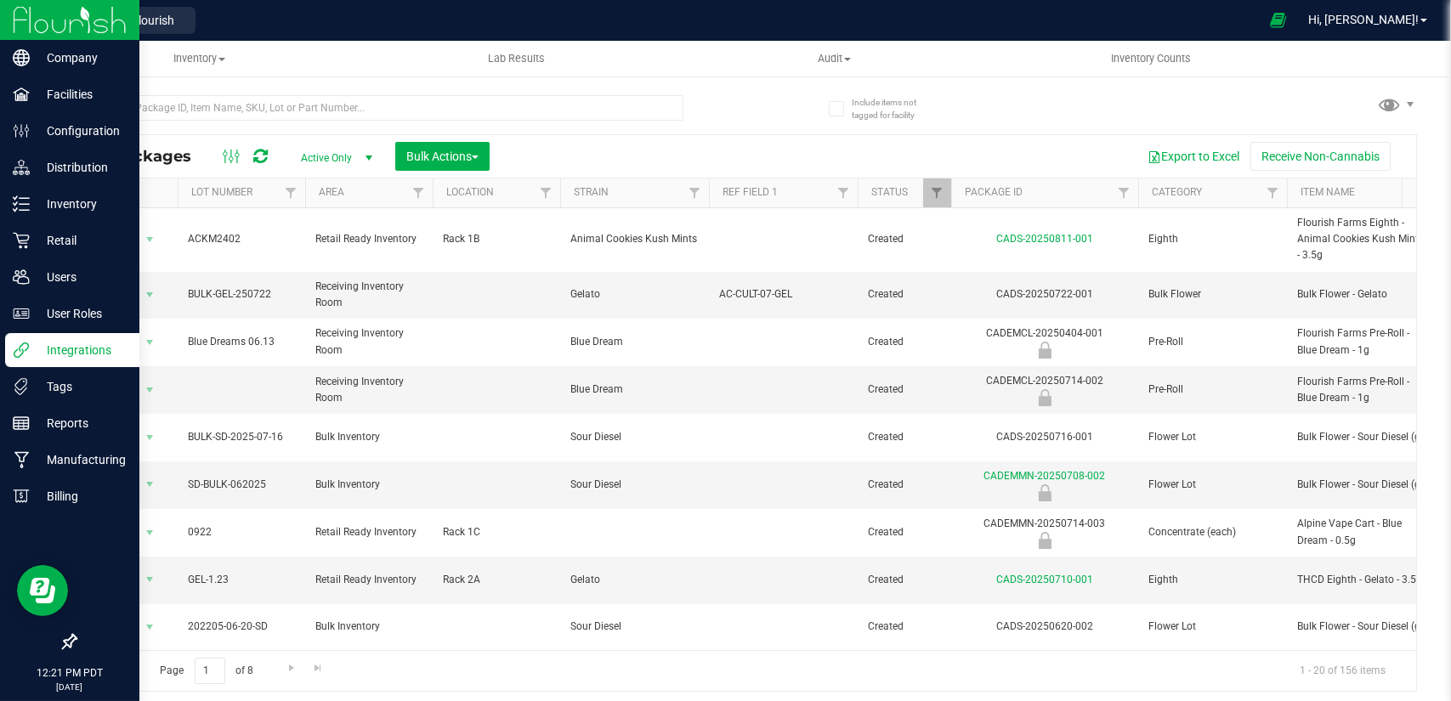
click at [38, 346] on p "Integrations" at bounding box center [81, 350] width 102 height 20
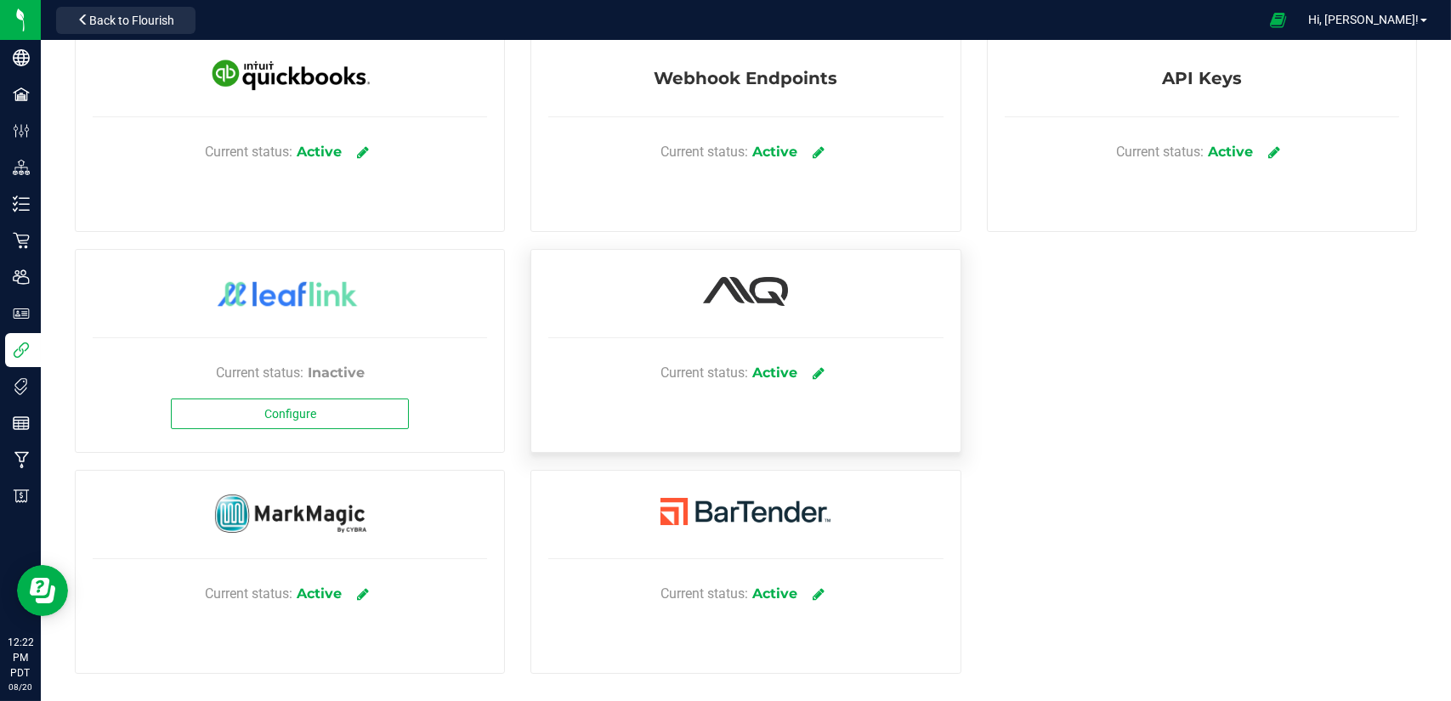
scroll to position [91, 0]
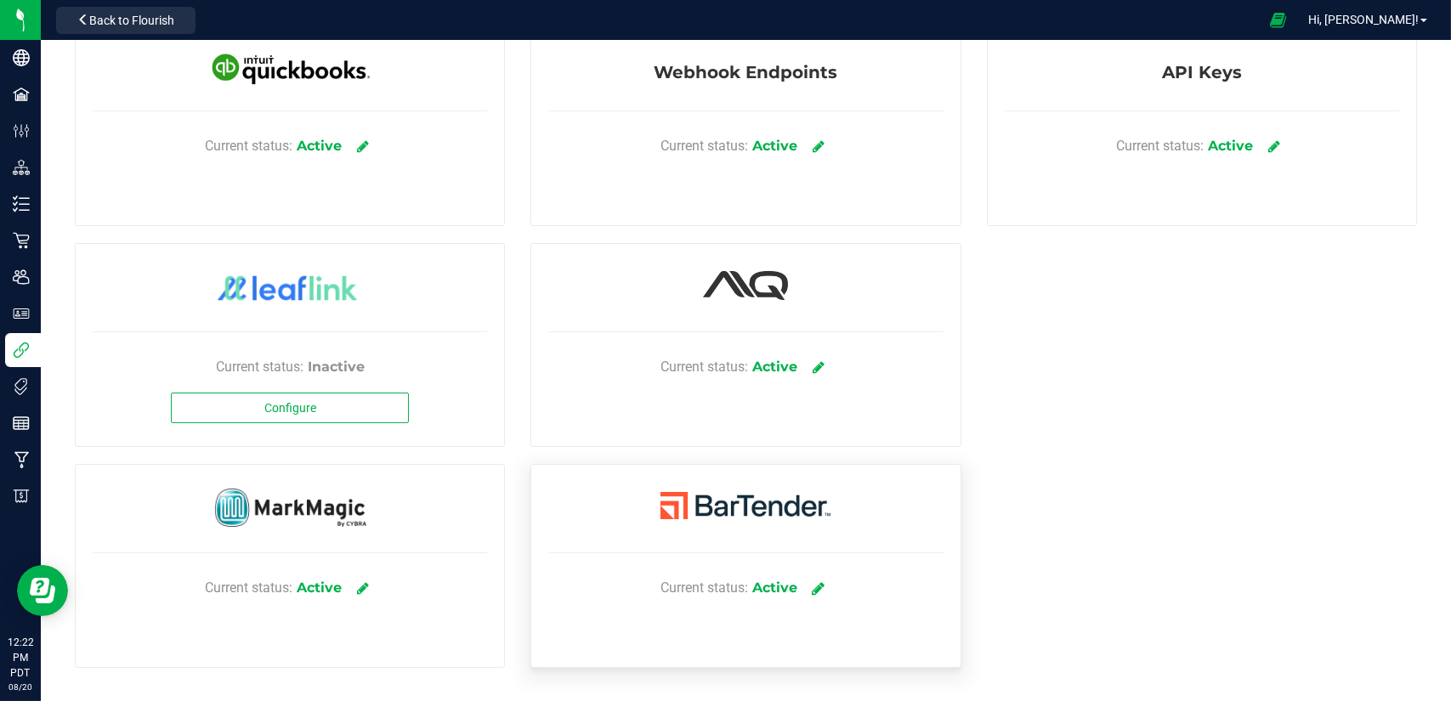
click at [812, 593] on icon at bounding box center [818, 588] width 13 height 15
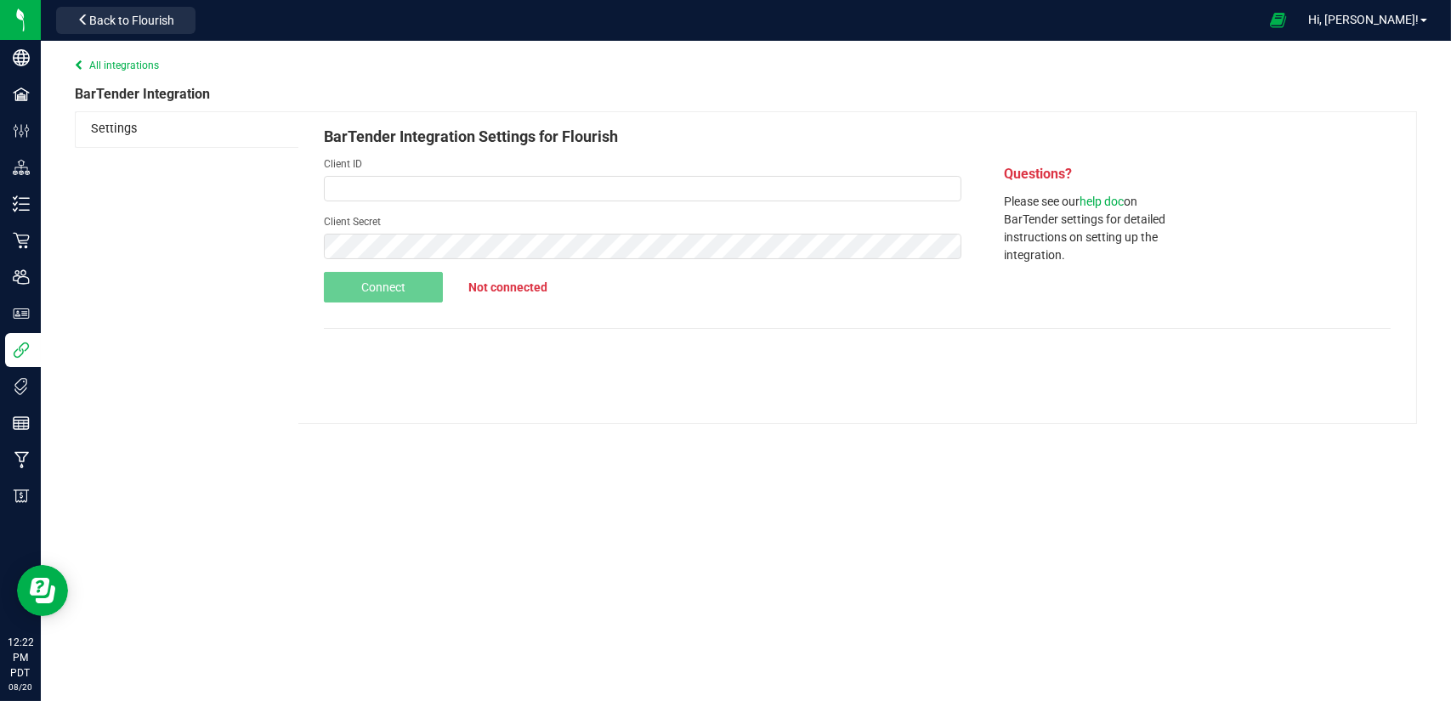
type input "c3ab0c43-c02e-47e0-b443-3b30b9c9d9d0"
